Goal: Transaction & Acquisition: Obtain resource

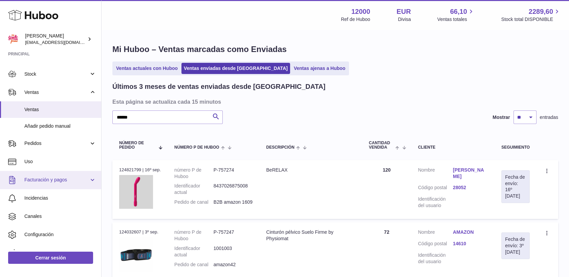
scroll to position [38, 0]
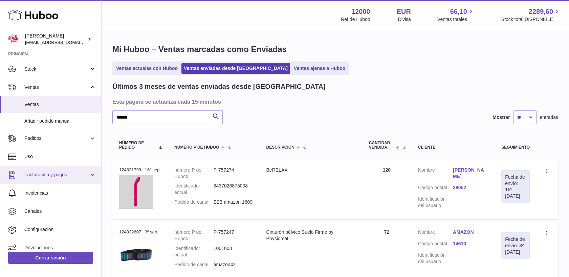
click at [39, 177] on span "Facturación y pagos" at bounding box center [56, 175] width 65 height 6
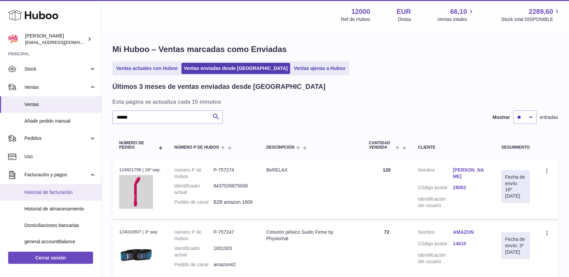
click at [54, 191] on span "Historial de facturación" at bounding box center [60, 192] width 72 height 6
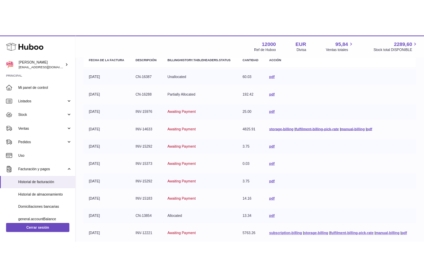
scroll to position [75, 0]
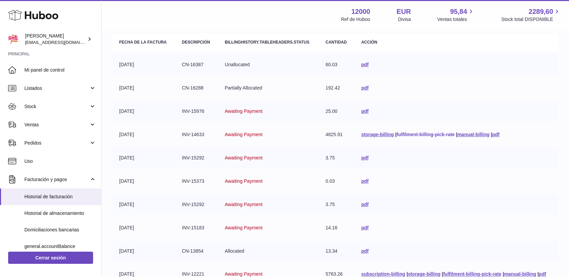
click at [401, 132] on link "fulfilment-billing-pick-rate" at bounding box center [425, 134] width 58 height 5
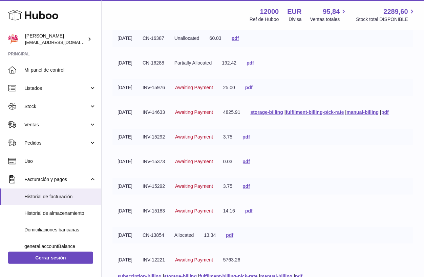
click at [252, 88] on link "pdf" at bounding box center [248, 87] width 7 height 5
